Goal: Information Seeking & Learning: Learn about a topic

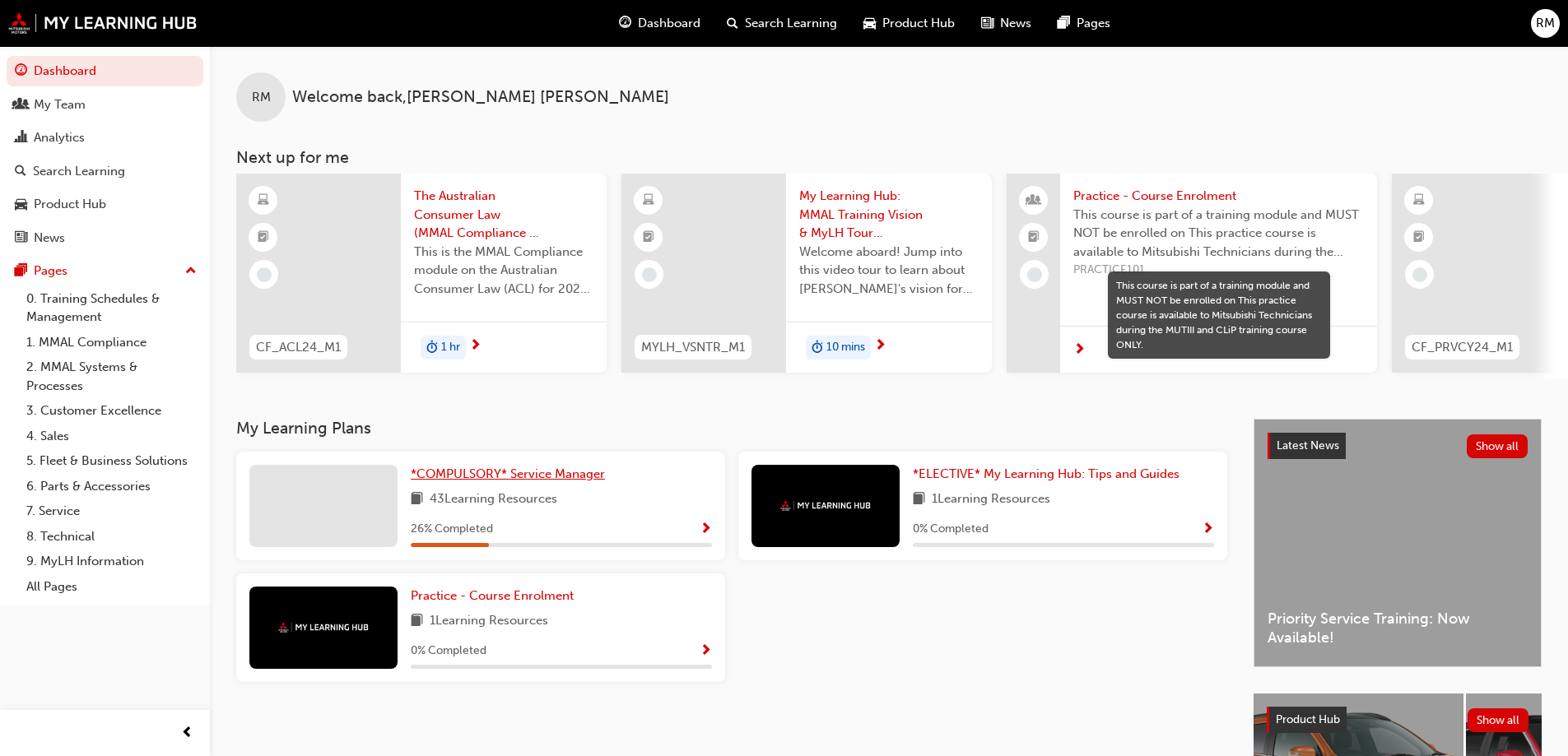
click at [534, 481] on span "*COMPULSORY* Service Manager" at bounding box center [508, 473] width 194 height 15
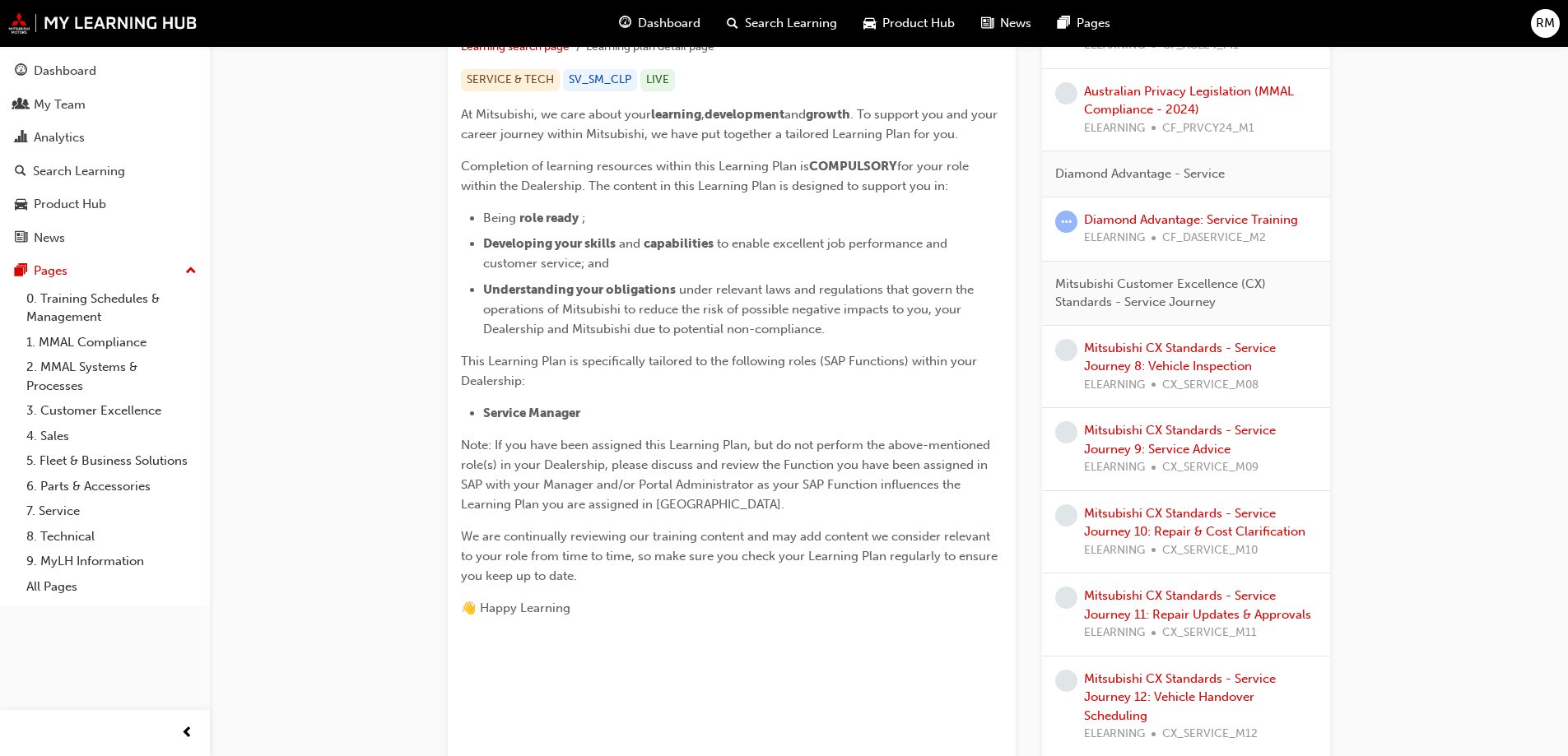
scroll to position [330, 0]
click at [1205, 363] on link "Mitsubishi CX Standards - Service Journey 8: Vehicle Inspection" at bounding box center [1180, 356] width 192 height 34
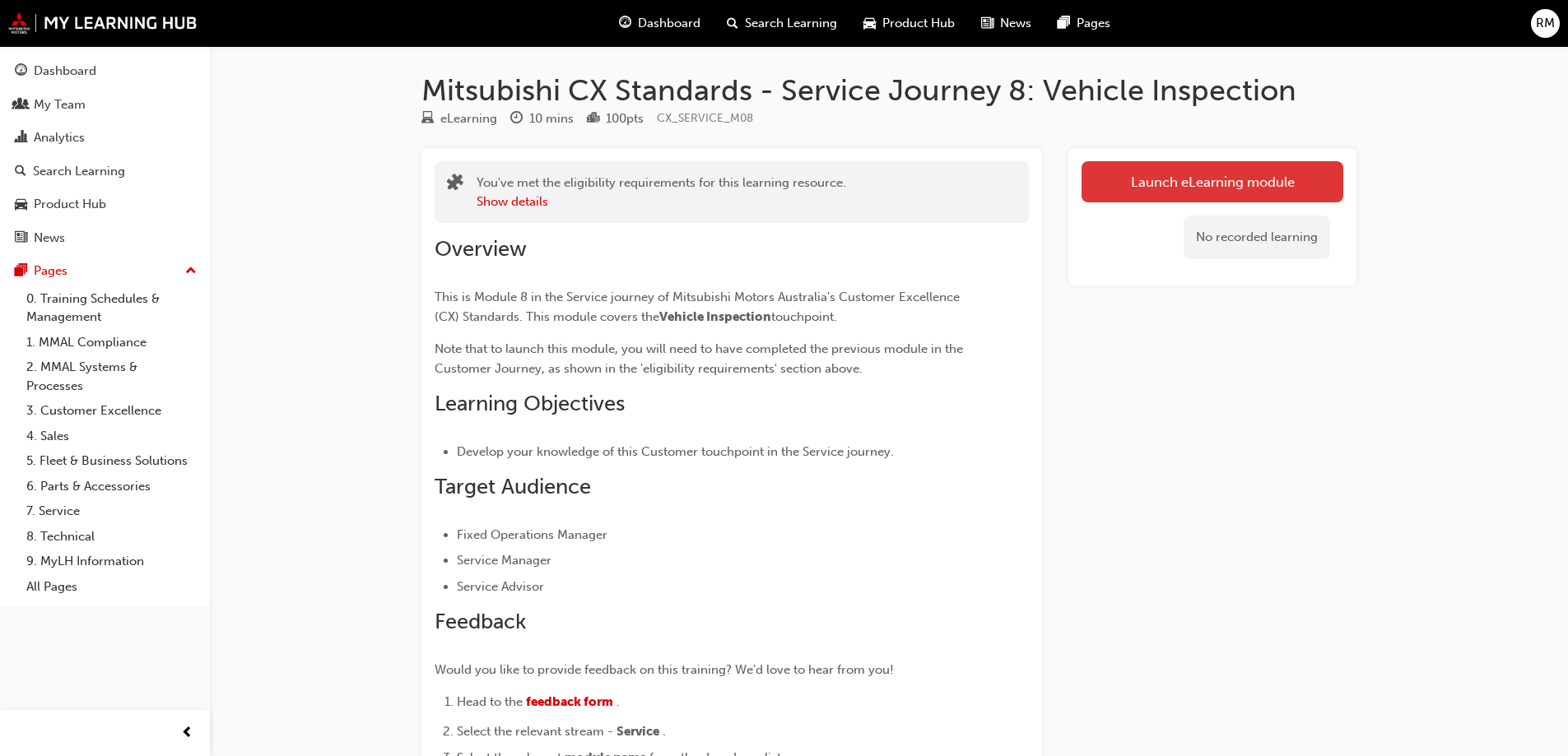
click at [1218, 173] on link "Launch eLearning module" at bounding box center [1212, 182] width 261 height 42
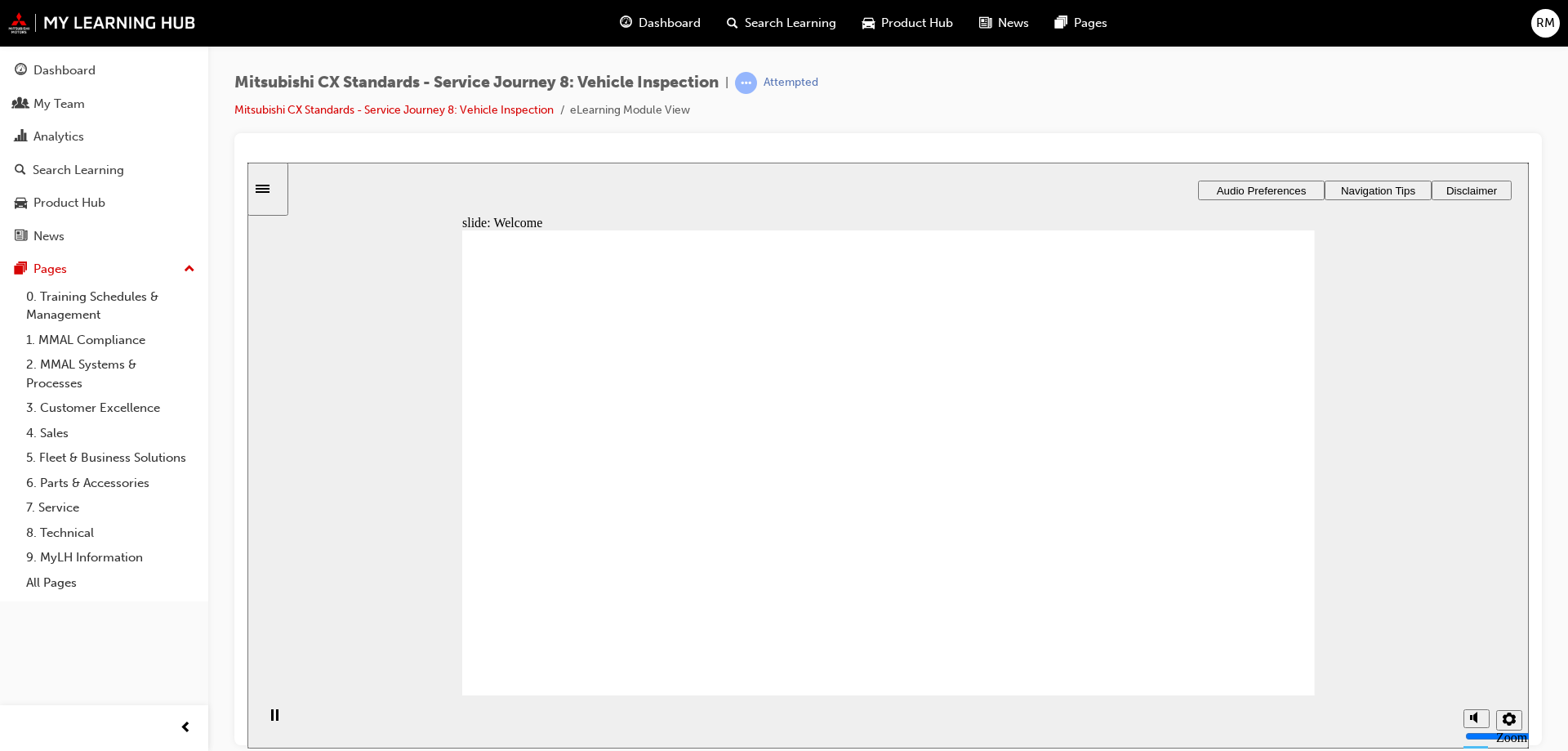
drag, startPoint x: 1278, startPoint y: 673, endPoint x: 1265, endPoint y: 670, distance: 13.3
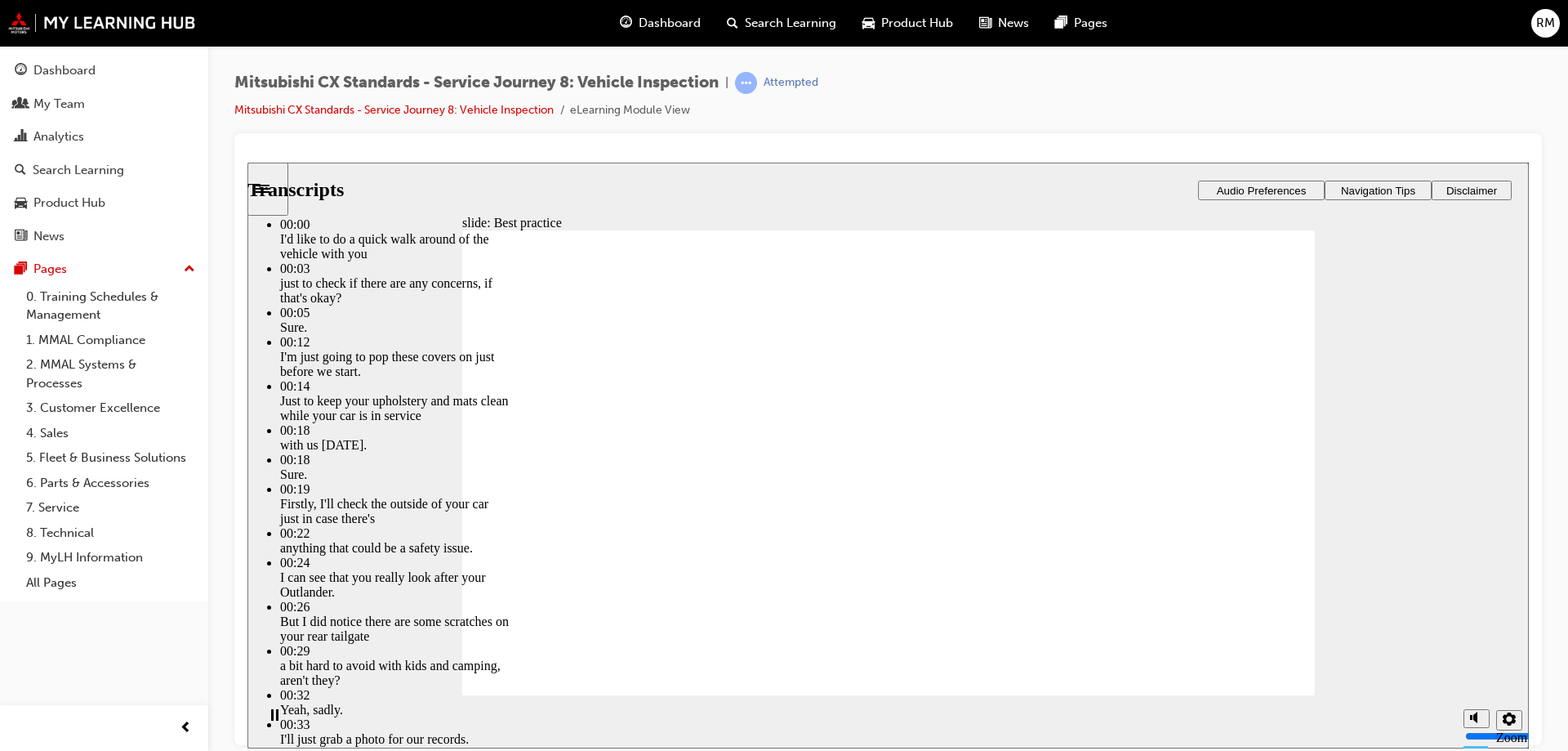
type input "112"
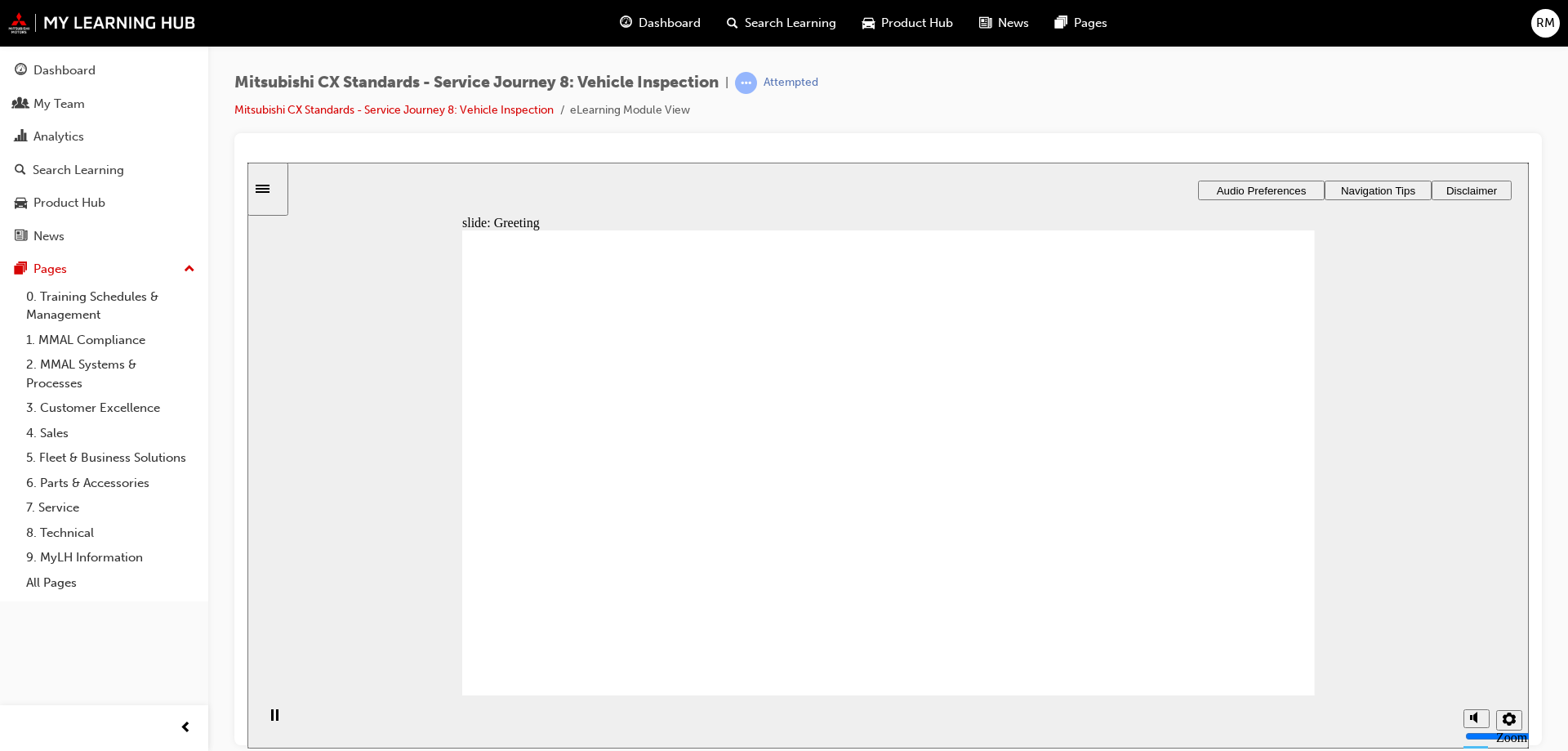
drag, startPoint x: 575, startPoint y: 363, endPoint x: 717, endPoint y: 365, distance: 142.0
drag, startPoint x: 641, startPoint y: 490, endPoint x: 1142, endPoint y: 391, distance: 510.7
drag, startPoint x: 725, startPoint y: 496, endPoint x: 965, endPoint y: 477, distance: 240.8
drag, startPoint x: 700, startPoint y: 511, endPoint x: 976, endPoint y: 477, distance: 278.1
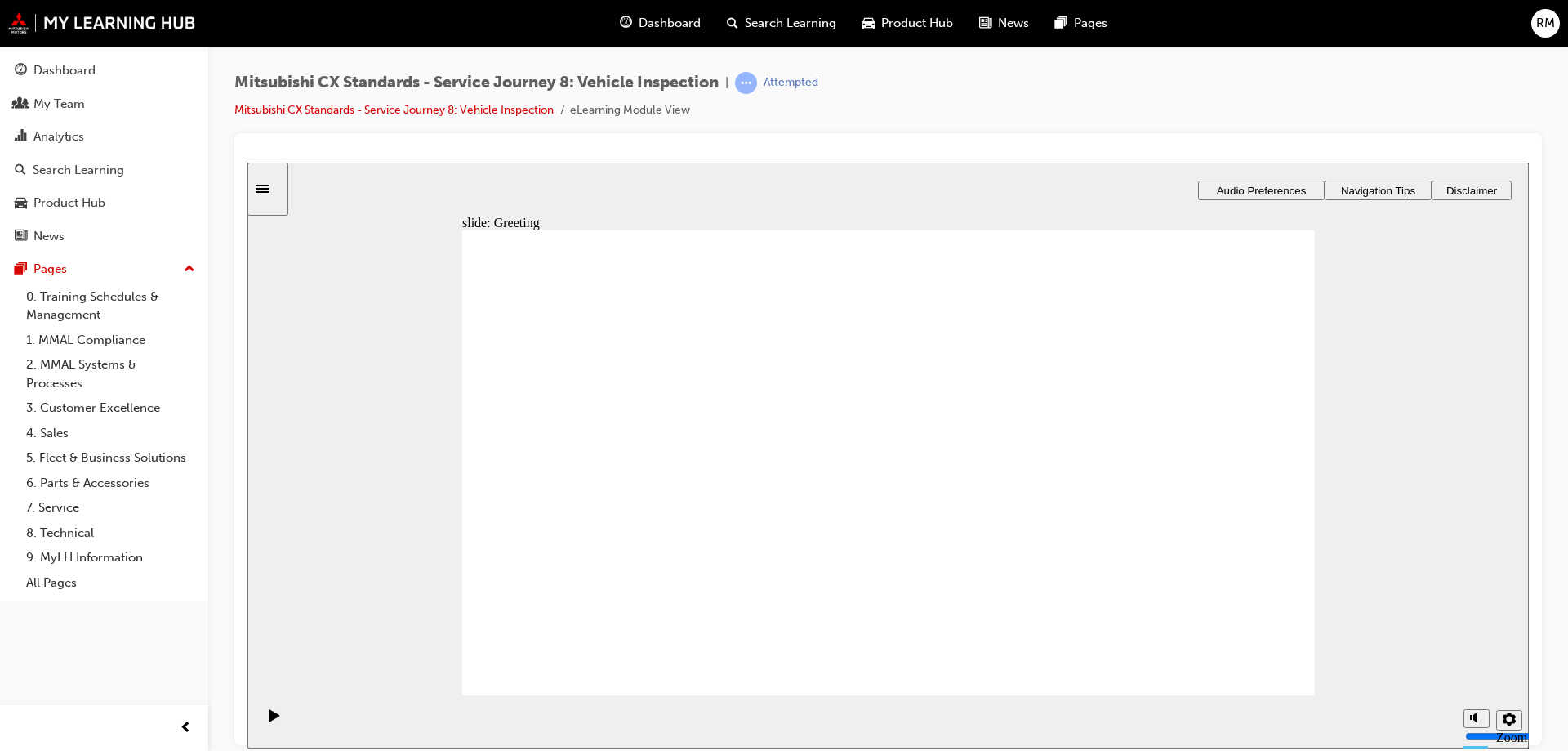
drag, startPoint x: 720, startPoint y: 495, endPoint x: 916, endPoint y: 479, distance: 196.7
drag, startPoint x: 714, startPoint y: 500, endPoint x: 893, endPoint y: 523, distance: 180.5
drag, startPoint x: 670, startPoint y: 491, endPoint x: 835, endPoint y: 557, distance: 177.7
drag, startPoint x: 940, startPoint y: 559, endPoint x: 1160, endPoint y: 496, distance: 228.8
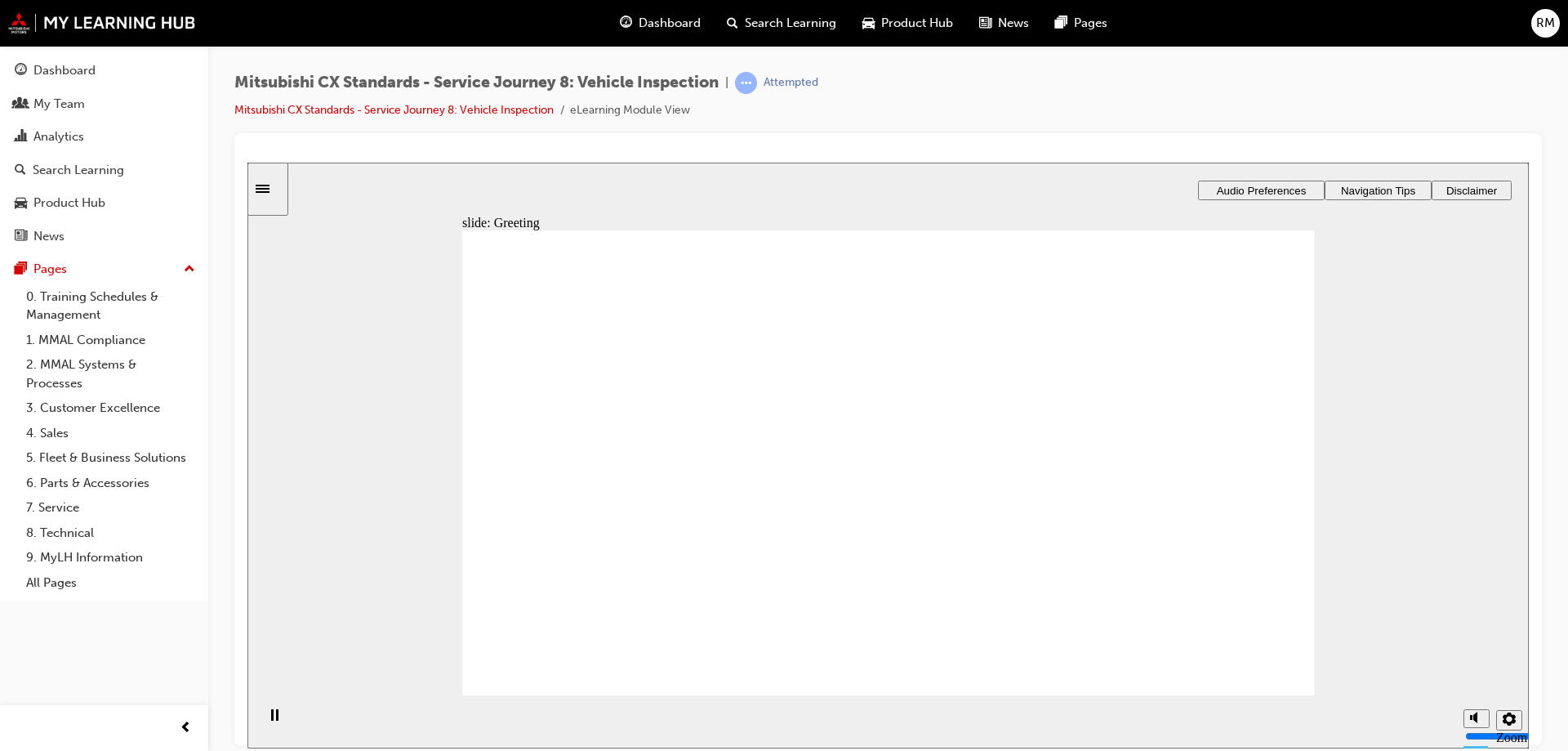
drag, startPoint x: 962, startPoint y: 574, endPoint x: 1176, endPoint y: 372, distance: 294.3
drag, startPoint x: 1124, startPoint y: 376, endPoint x: 845, endPoint y: 607, distance: 362.2
drag, startPoint x: 894, startPoint y: 513, endPoint x: 896, endPoint y: 540, distance: 27.1
drag, startPoint x: 893, startPoint y: 584, endPoint x: 1096, endPoint y: 412, distance: 266.1
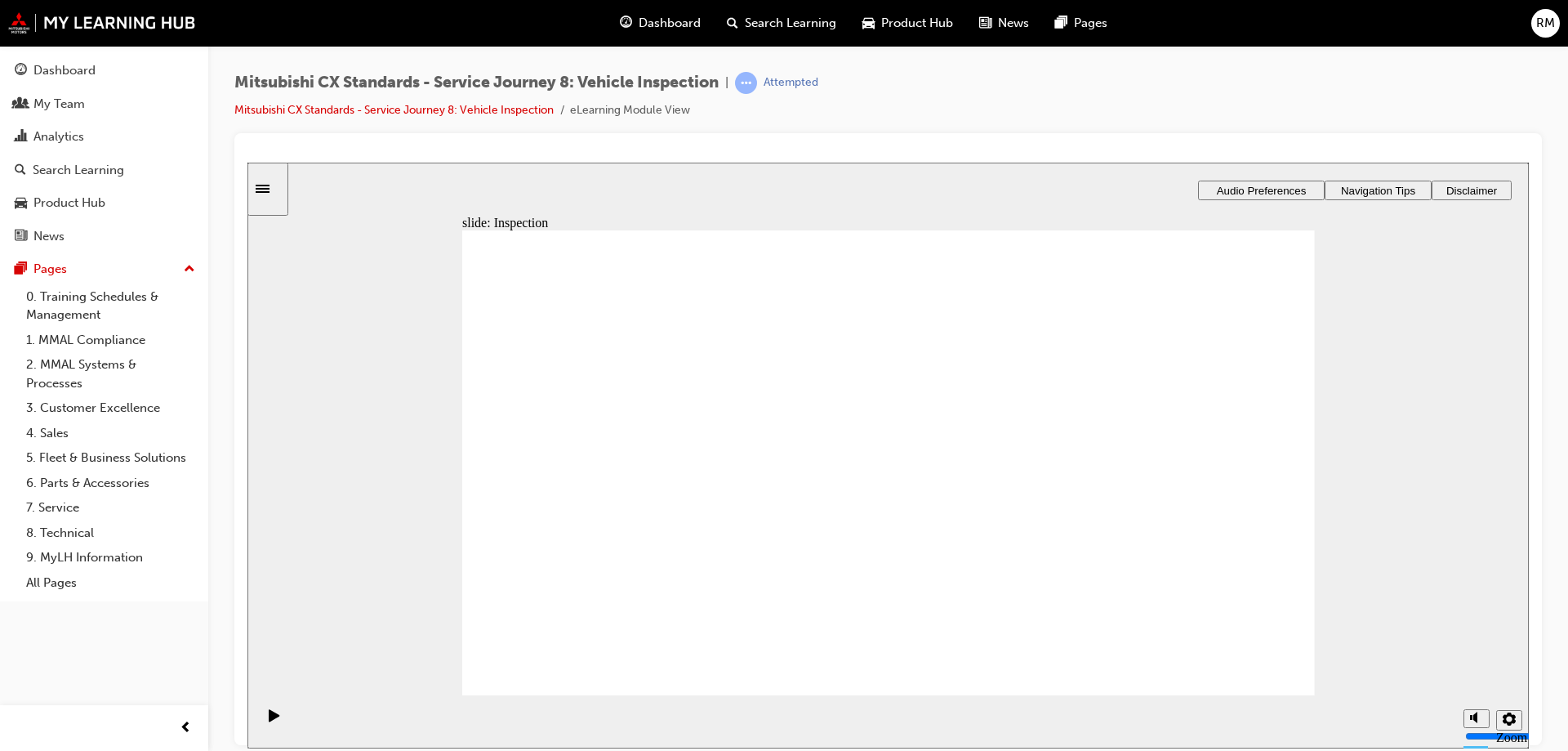
drag, startPoint x: 929, startPoint y: 540, endPoint x: 1170, endPoint y: 429, distance: 265.3
drag, startPoint x: 947, startPoint y: 371, endPoint x: 1202, endPoint y: 482, distance: 278.1
drag, startPoint x: 973, startPoint y: 491, endPoint x: 1144, endPoint y: 539, distance: 177.6
